Goal: Task Accomplishment & Management: Manage account settings

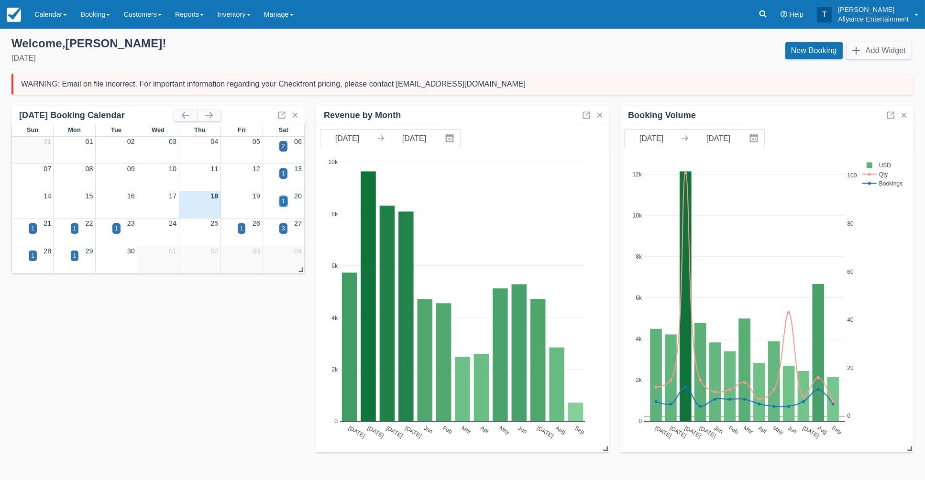
click at [285, 202] on div "1" at bounding box center [283, 201] width 8 height 11
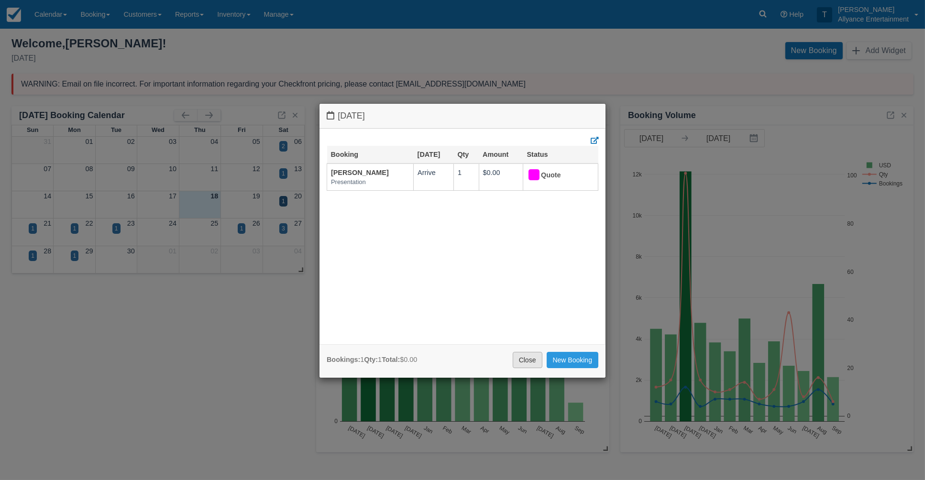
click at [527, 355] on link "Close" at bounding box center [528, 360] width 30 height 16
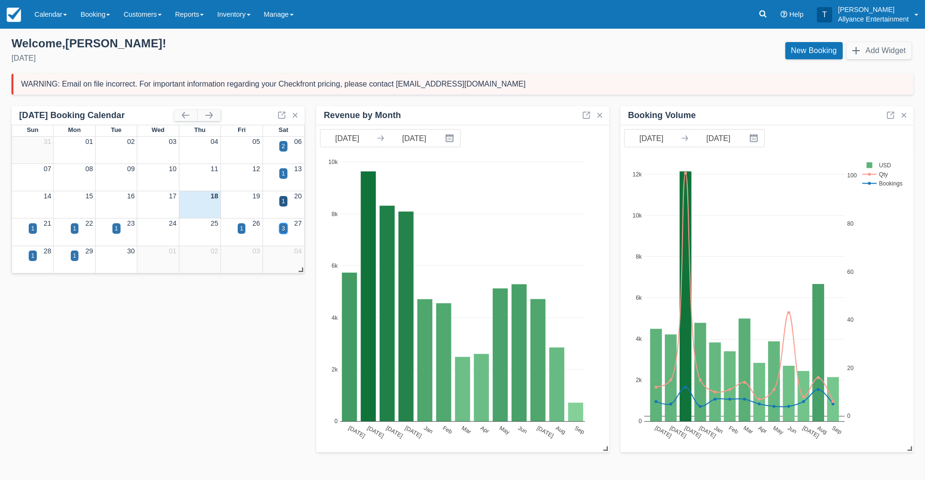
click at [283, 227] on div "3" at bounding box center [283, 228] width 3 height 9
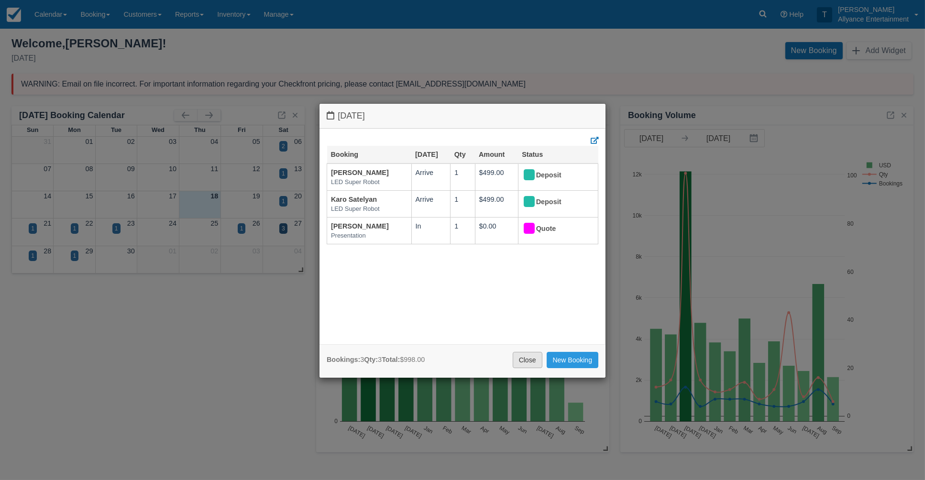
click at [521, 352] on link "Close" at bounding box center [528, 360] width 30 height 16
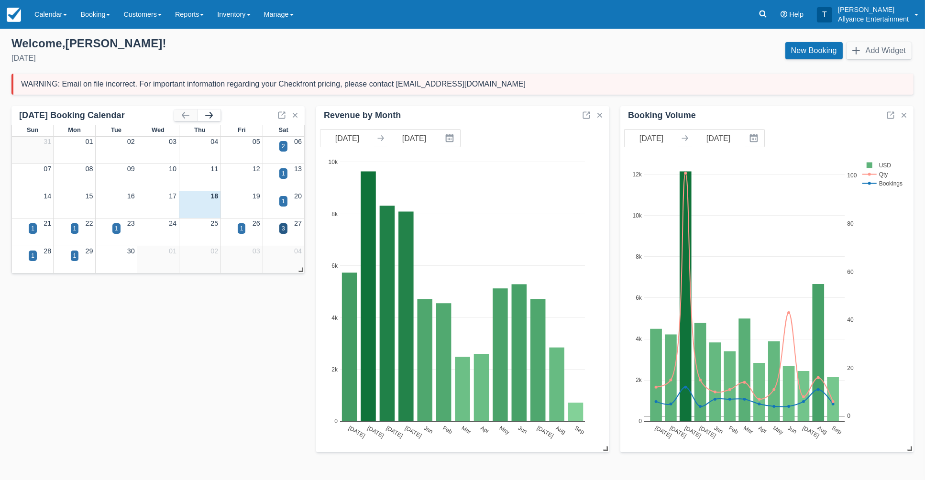
click at [213, 112] on button "button" at bounding box center [209, 115] width 23 height 11
click at [44, 13] on link "Calendar" at bounding box center [51, 14] width 46 height 29
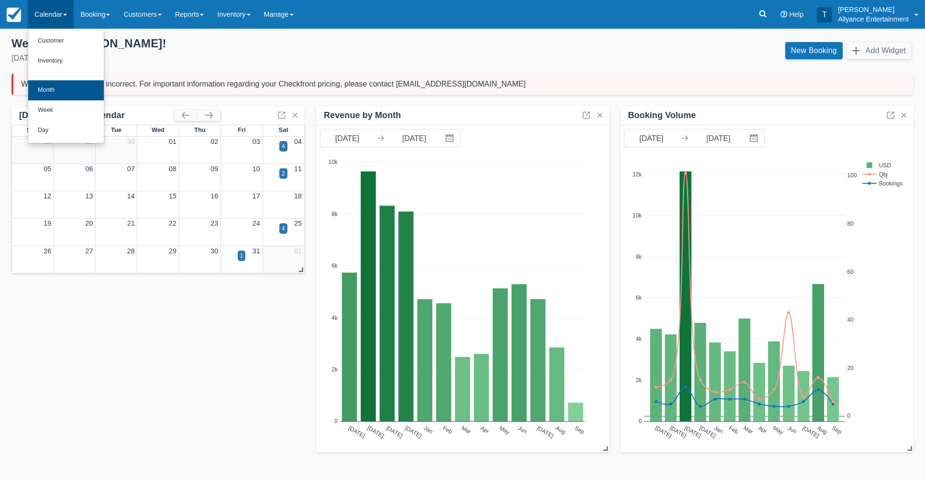
click at [46, 87] on link "Month" at bounding box center [66, 90] width 76 height 20
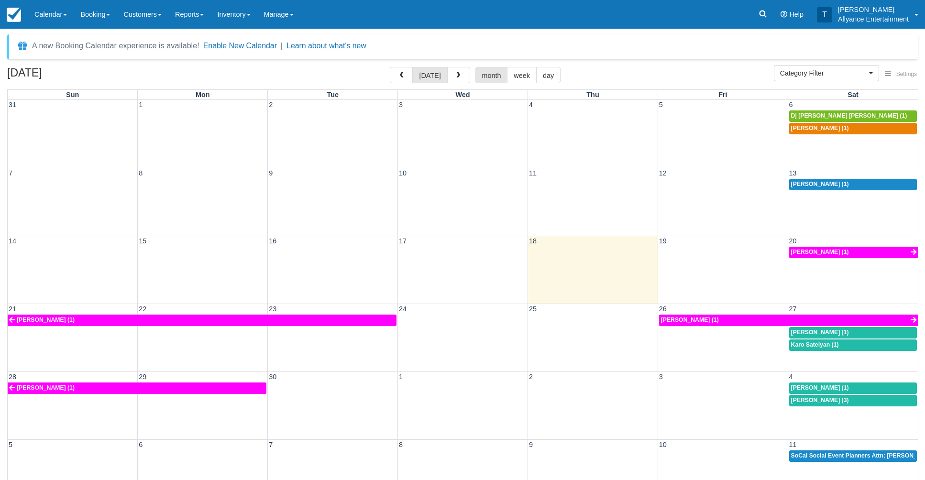
select select
click at [715, 320] on link "Jose A Barros (1)" at bounding box center [788, 320] width 259 height 11
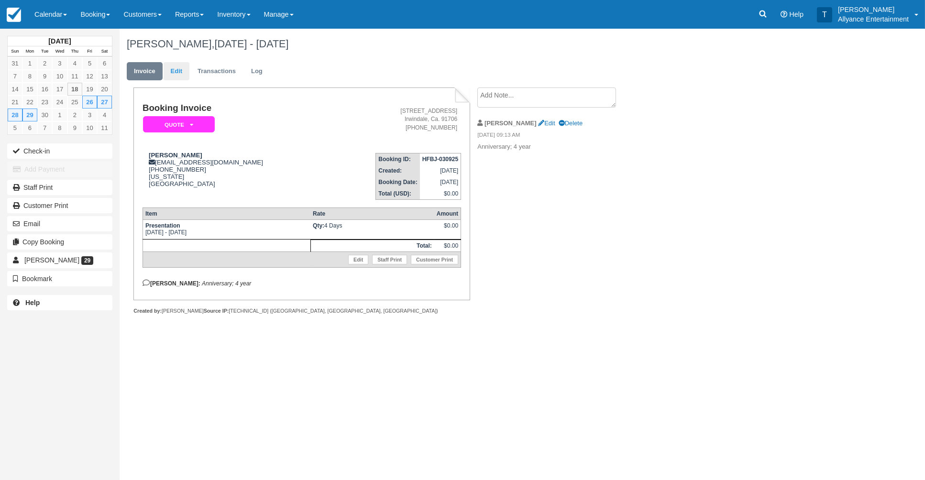
click at [177, 73] on link "Edit" at bounding box center [177, 71] width 26 height 19
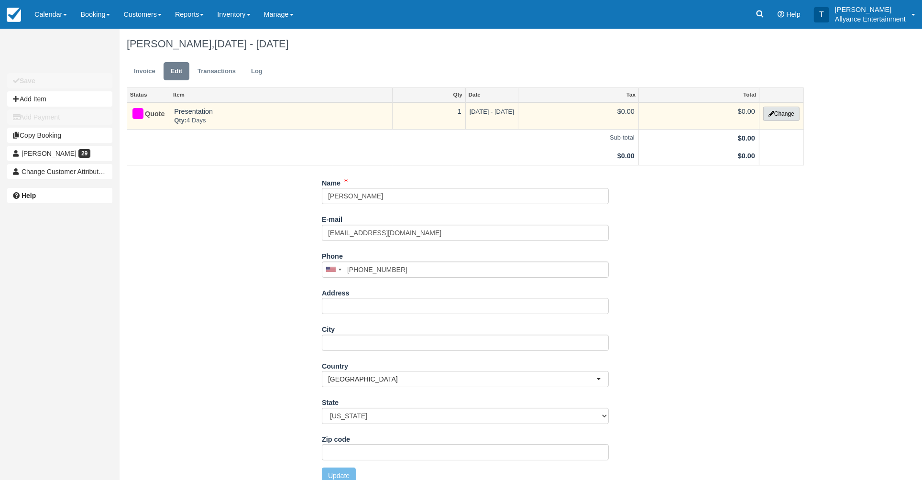
click at [788, 114] on button "Change" at bounding box center [781, 114] width 36 height 14
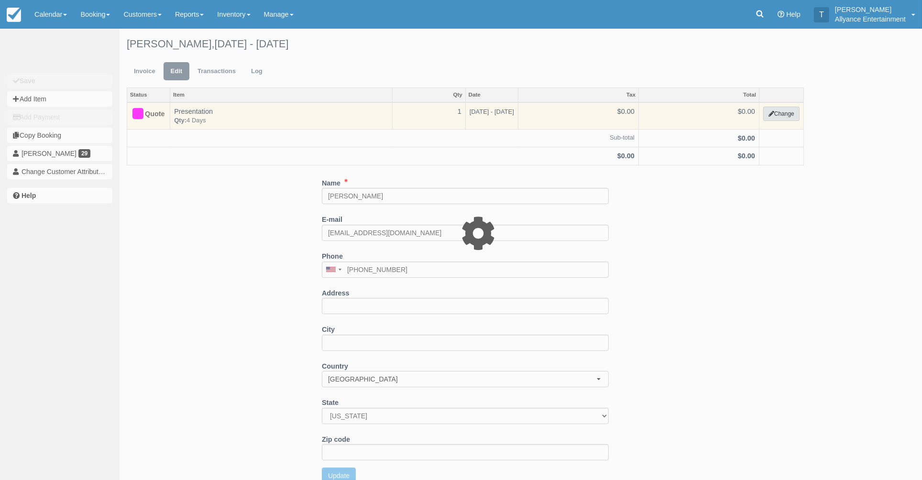
select select "86"
type input "0.00"
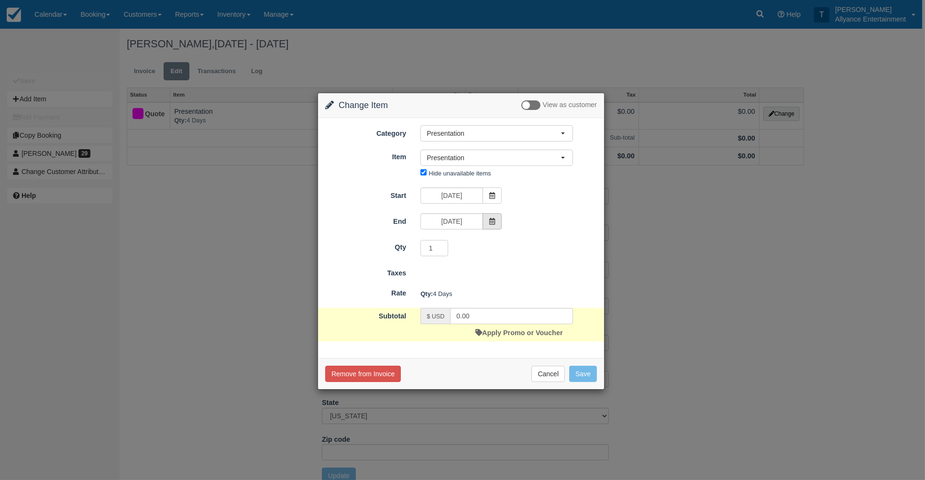
click at [494, 219] on icon at bounding box center [492, 221] width 7 height 7
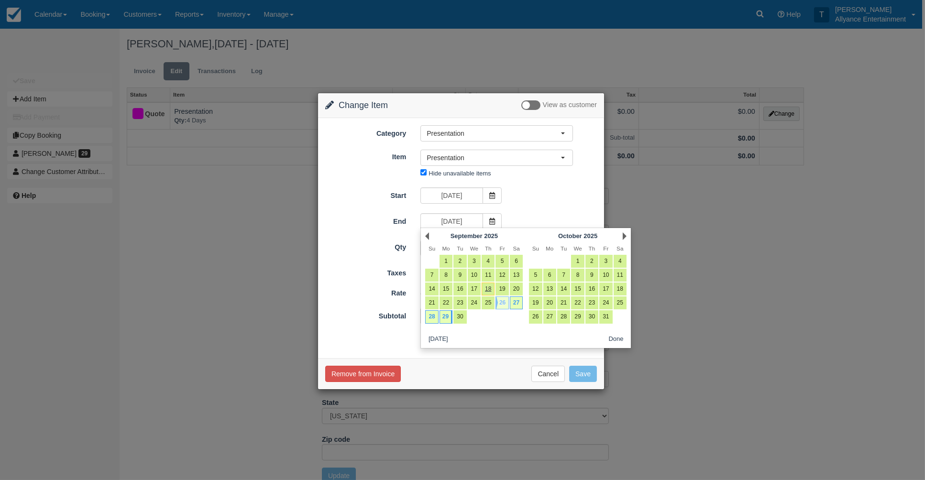
click at [502, 301] on link "26" at bounding box center [502, 303] width 13 height 13
type input "09/26/25"
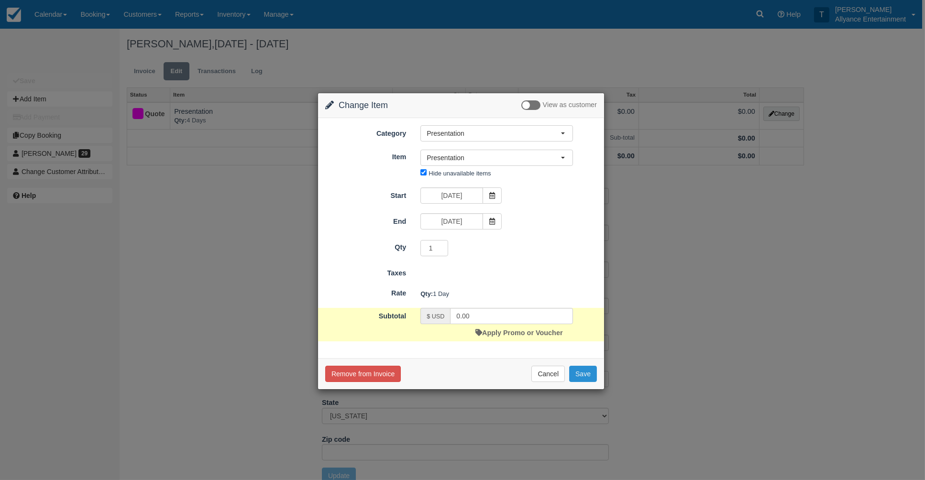
click at [587, 370] on button "Save" at bounding box center [583, 374] width 28 height 16
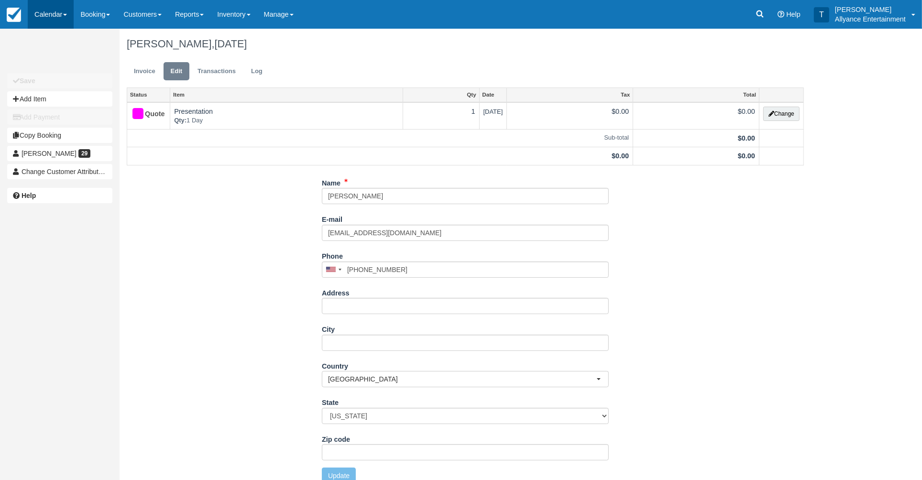
click at [49, 13] on link "Calendar" at bounding box center [51, 14] width 46 height 29
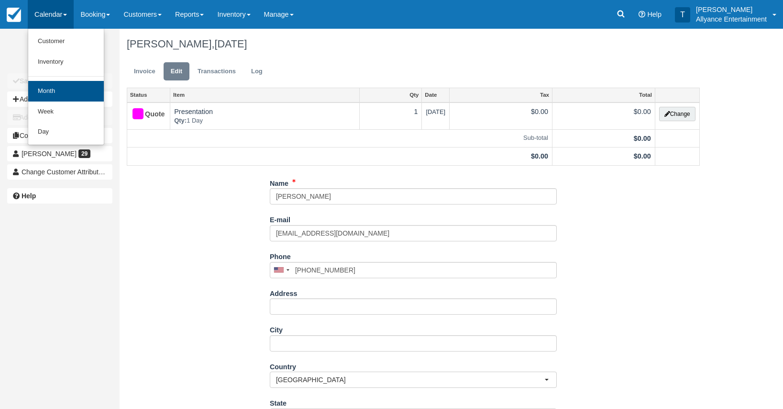
click at [49, 90] on link "Month" at bounding box center [66, 91] width 76 height 21
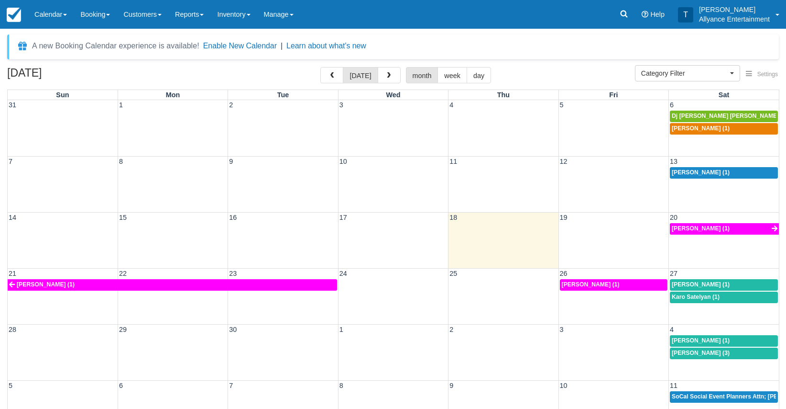
select select
click at [686, 312] on div "21 22 23 24 25 26 27 [PERSON_NAME] (1) [PERSON_NAME] (1) [PERSON_NAME] (1) [PER…" at bounding box center [394, 296] width 772 height 56
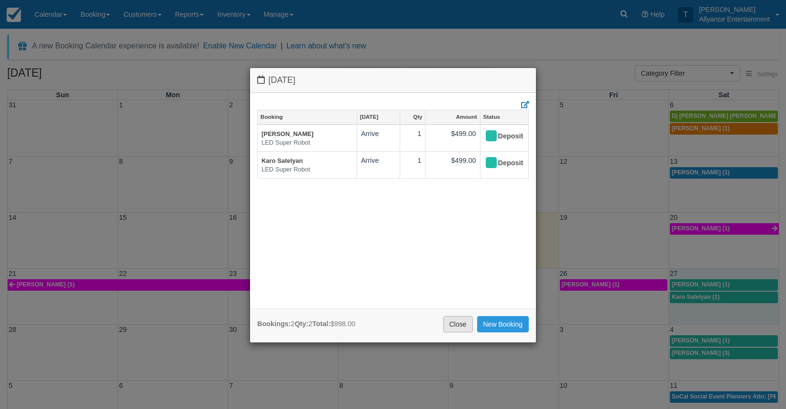
click at [457, 321] on link "Close" at bounding box center [458, 324] width 30 height 16
